Goal: Navigation & Orientation: Understand site structure

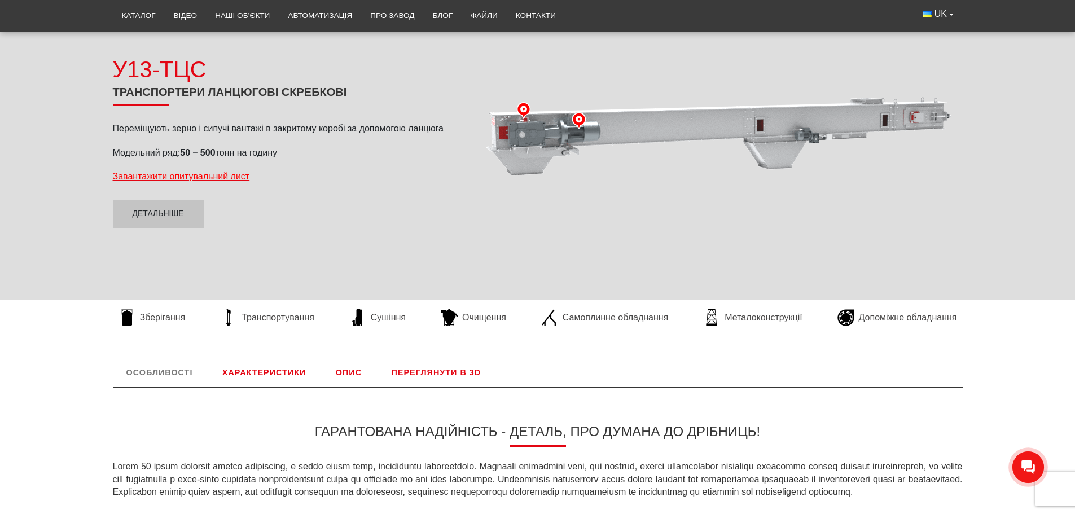
scroll to position [132, 0]
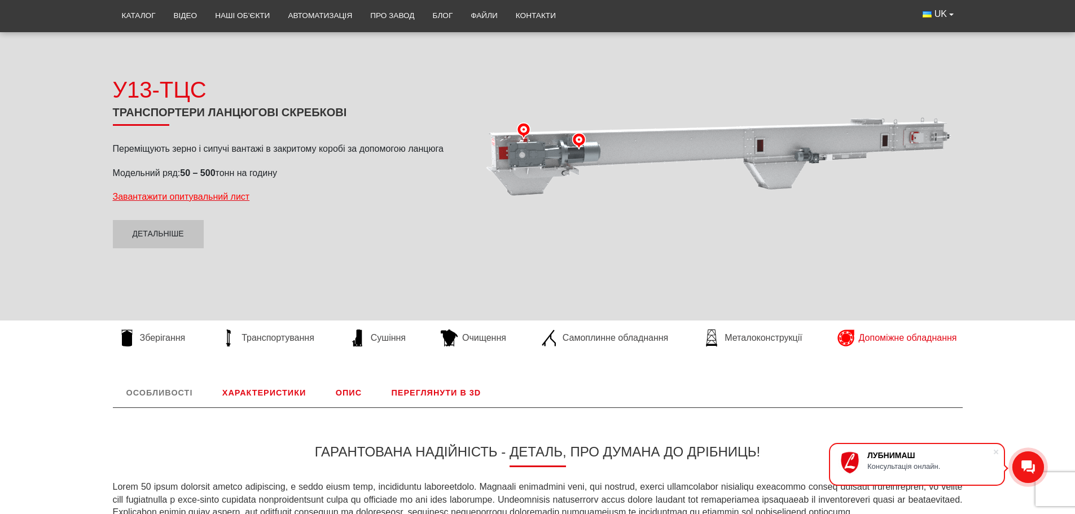
click at [874, 336] on span "Допоміжне обладнання" at bounding box center [908, 338] width 98 height 12
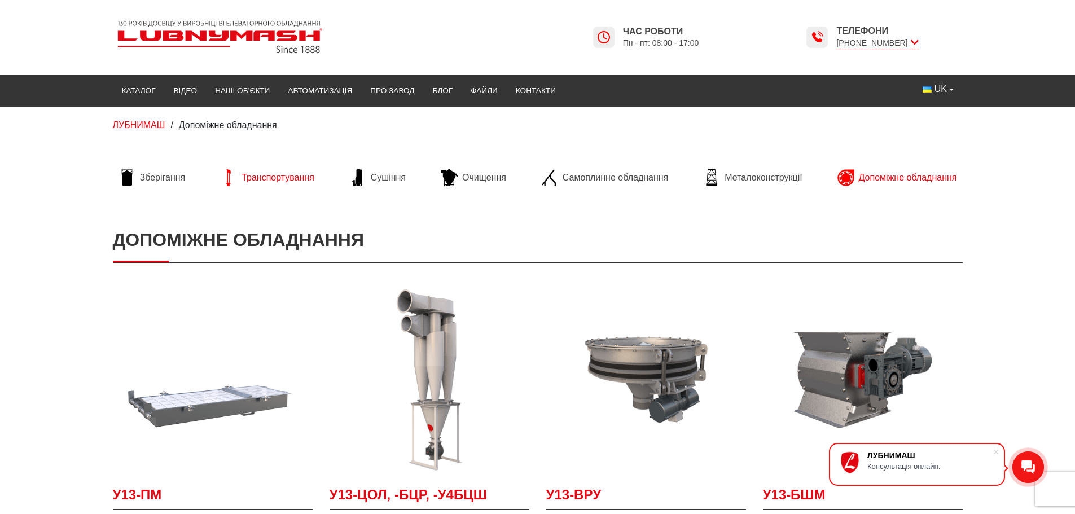
click at [259, 179] on span "Транспортування" at bounding box center [278, 178] width 73 height 12
